Goal: Information Seeking & Learning: Learn about a topic

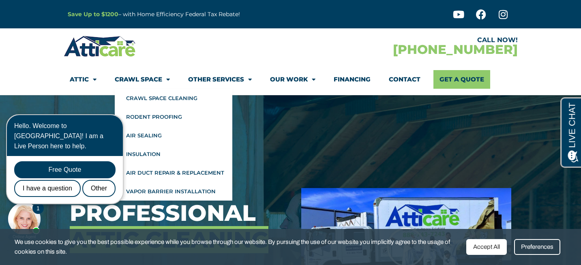
click at [113, 114] on icon "Close Chat" at bounding box center [109, 114] width 5 height 5
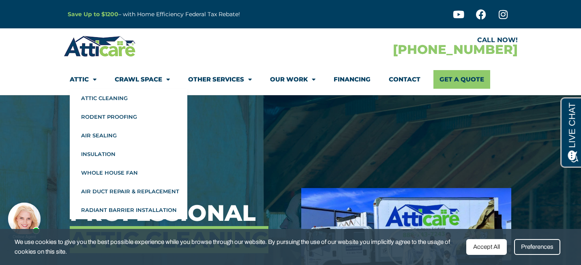
click at [77, 77] on link "Attic" at bounding box center [83, 79] width 27 height 19
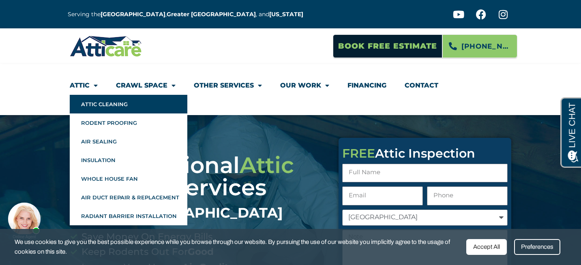
click at [89, 105] on link "Attic Cleaning" at bounding box center [129, 104] width 118 height 19
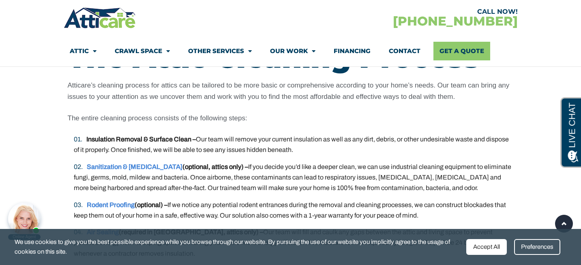
scroll to position [1547, 0]
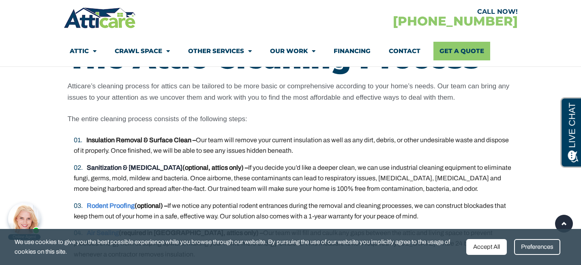
click at [112, 166] on link "Sanitization & [MEDICAL_DATA]" at bounding box center [135, 167] width 96 height 7
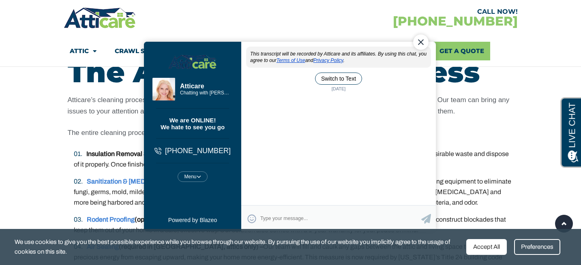
scroll to position [1547, 0]
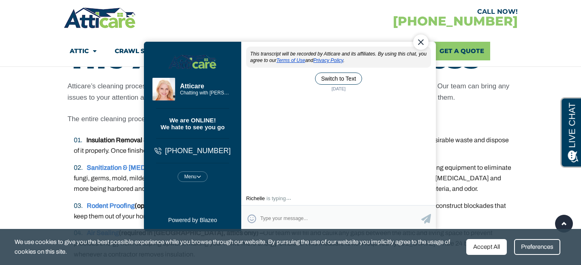
click at [426, 43] on div "Close Chat" at bounding box center [420, 41] width 15 height 15
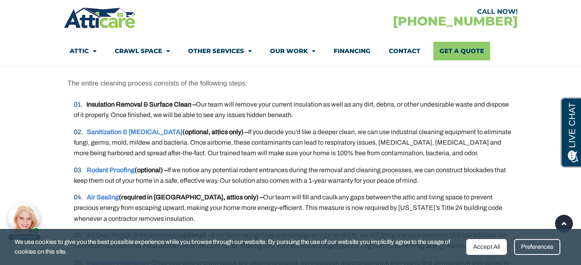
scroll to position [1583, 0]
click at [127, 169] on link "Rodent Proofing" at bounding box center [111, 169] width 48 height 7
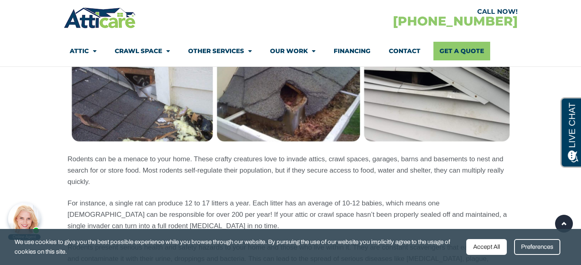
scroll to position [766, 0]
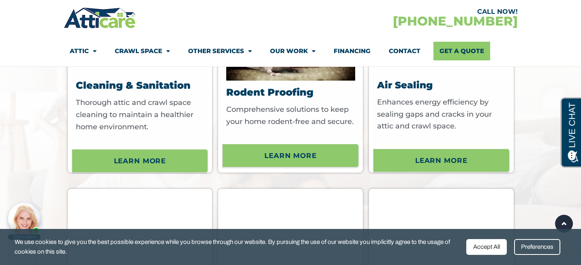
scroll to position [2527, 0]
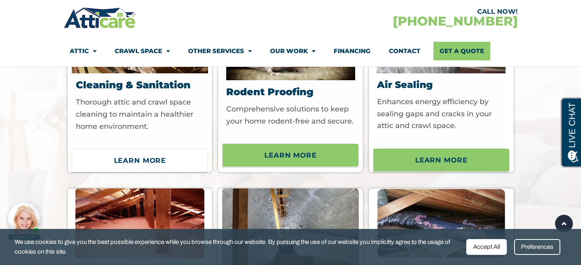
click at [144, 167] on span "Learn More" at bounding box center [140, 161] width 52 height 14
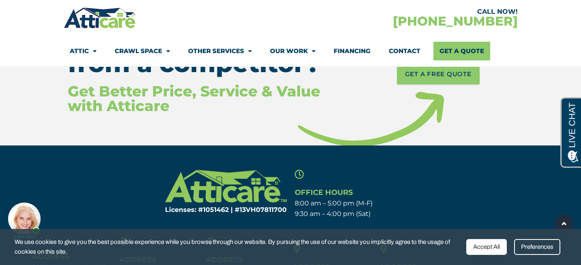
scroll to position [3566, 0]
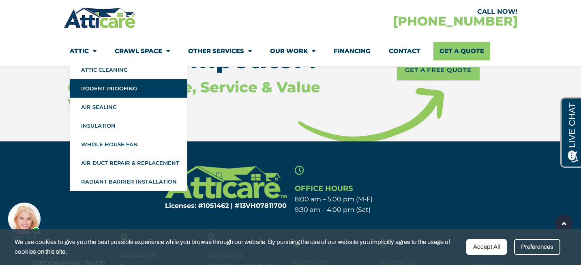
click at [101, 92] on link "Rodent Proofing" at bounding box center [129, 88] width 118 height 19
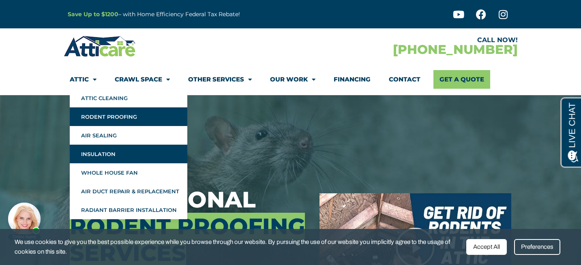
click at [104, 154] on link "Insulation" at bounding box center [129, 154] width 118 height 19
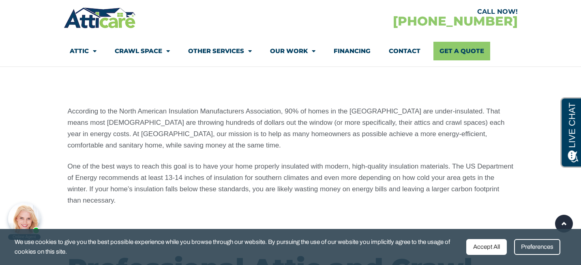
scroll to position [794, 0]
